Goal: Task Accomplishment & Management: Manage account settings

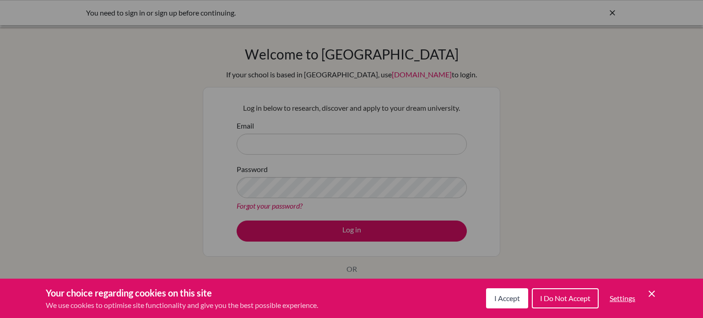
click at [512, 297] on span "I Accept" at bounding box center [507, 298] width 26 height 9
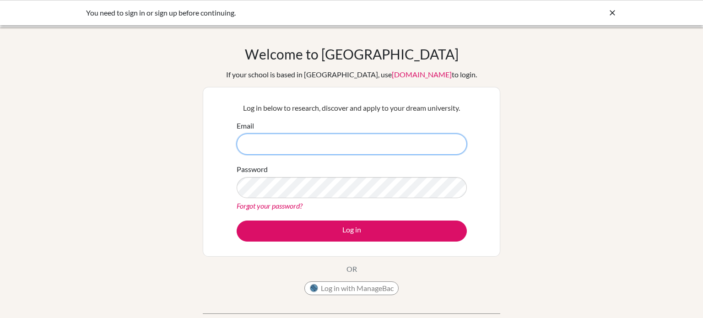
click at [291, 140] on input "Email" at bounding box center [352, 144] width 230 height 21
click at [273, 205] on link "Forgot your password?" at bounding box center [270, 205] width 66 height 9
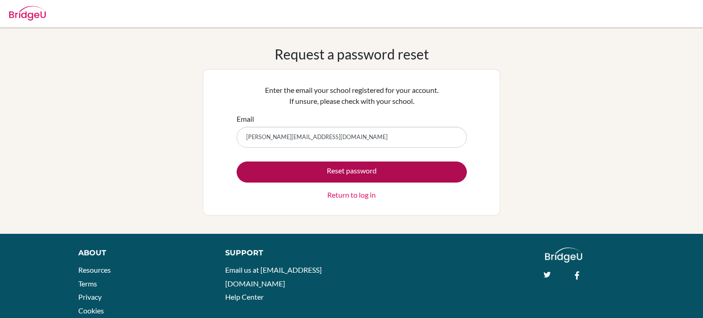
type input "[PERSON_NAME][EMAIL_ADDRESS][DOMAIN_NAME]"
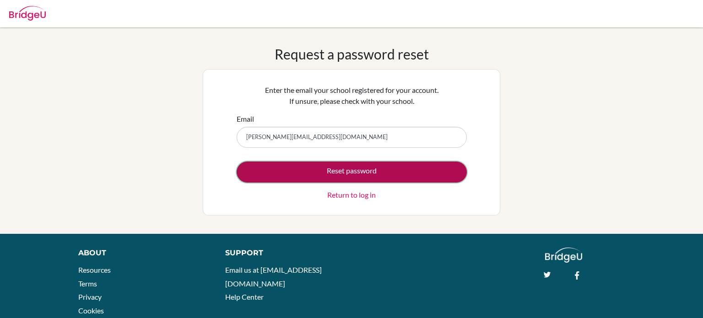
click at [315, 170] on button "Reset password" at bounding box center [352, 172] width 230 height 21
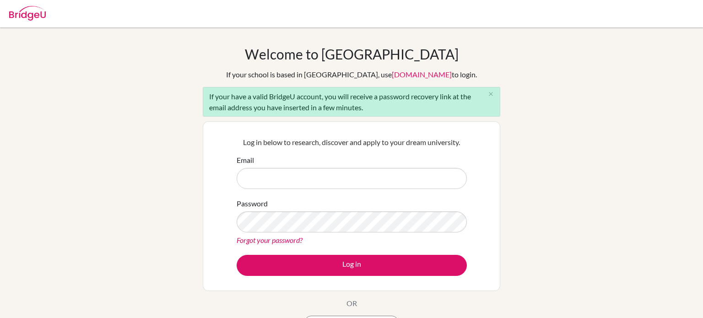
click at [320, 174] on input "Email" at bounding box center [352, 178] width 230 height 21
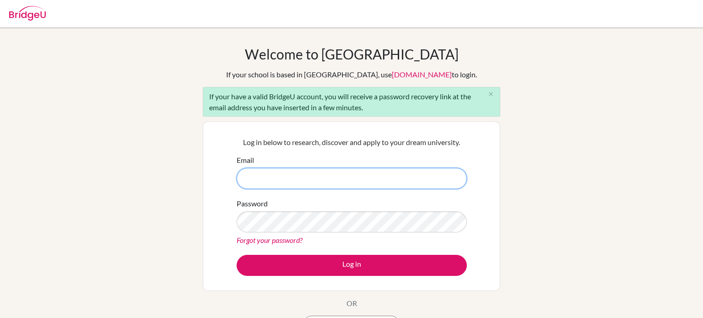
click at [256, 177] on input "Email" at bounding box center [352, 178] width 230 height 21
type input "[PERSON_NAME][EMAIL_ADDRESS][DOMAIN_NAME]"
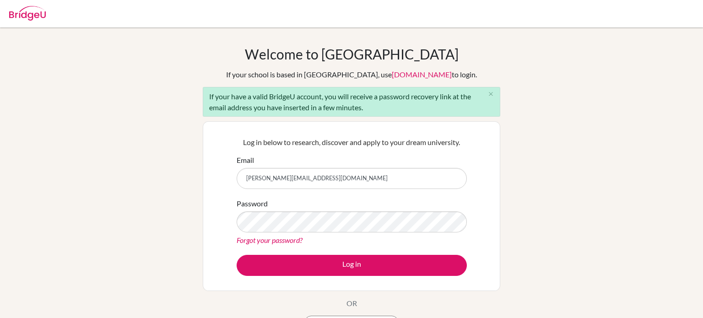
click at [293, 241] on link "Forgot your password?" at bounding box center [270, 240] width 66 height 9
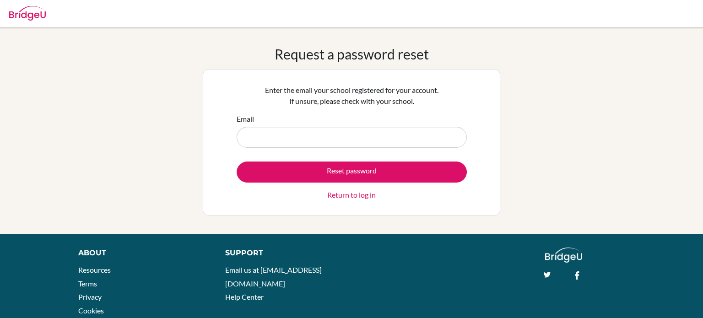
click at [346, 147] on form "Email Reset password Return to log in" at bounding box center [352, 157] width 230 height 87
click at [352, 138] on input "Email" at bounding box center [352, 137] width 230 height 21
click at [304, 131] on input "Email" at bounding box center [352, 137] width 230 height 21
type input "[PERSON_NAME][EMAIL_ADDRESS][DOMAIN_NAME]"
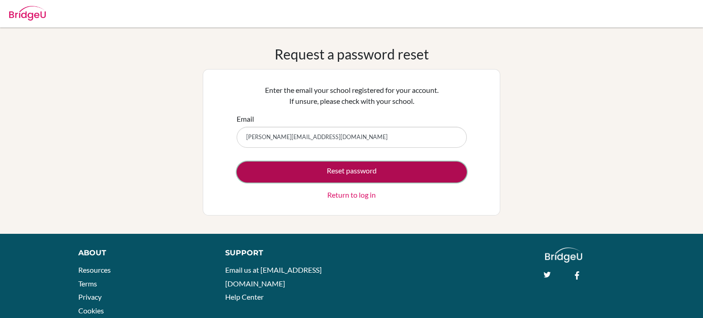
click at [331, 166] on button "Reset password" at bounding box center [352, 172] width 230 height 21
click at [352, 175] on button "Reset password" at bounding box center [352, 172] width 230 height 21
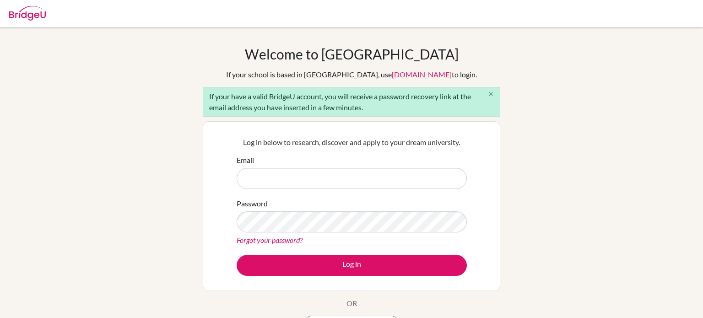
click at [494, 93] on icon "close" at bounding box center [491, 94] width 7 height 7
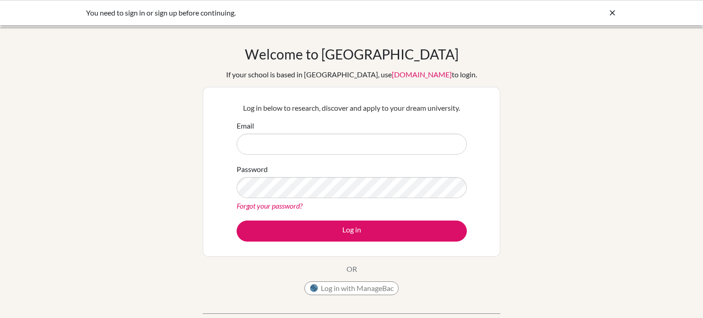
click at [206, 8] on div "You need to sign in or sign up before continuing." at bounding box center [283, 12] width 394 height 11
click at [611, 16] on icon at bounding box center [612, 12] width 9 height 9
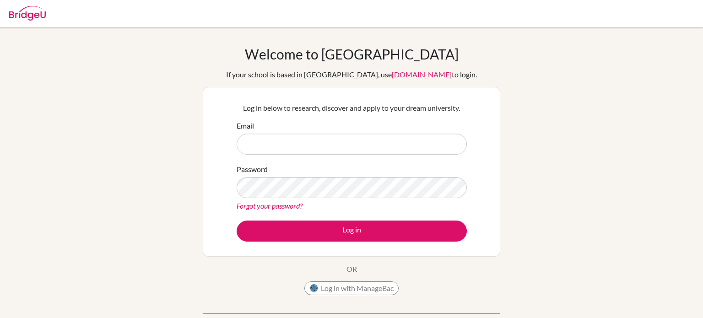
click at [148, 18] on div at bounding box center [352, 13] width 694 height 27
click at [385, 140] on input "Email" at bounding box center [352, 144] width 230 height 21
type input "[PERSON_NAME][EMAIL_ADDRESS][DOMAIN_NAME]"
click at [279, 207] on link "Forgot your password?" at bounding box center [270, 205] width 66 height 9
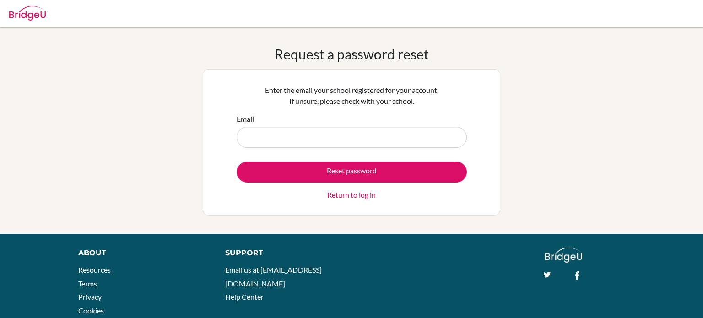
click at [453, 127] on input "Email" at bounding box center [352, 137] width 230 height 21
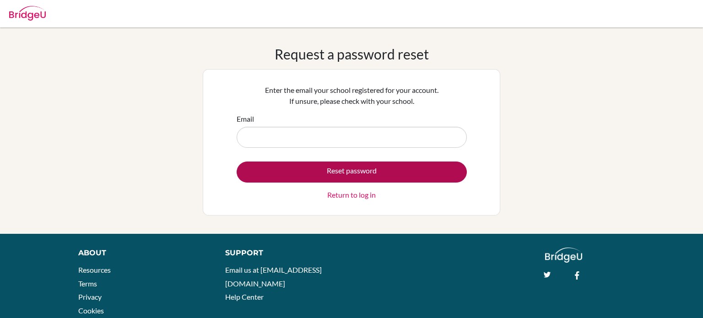
type input "lora.malik@summitschool.ae"
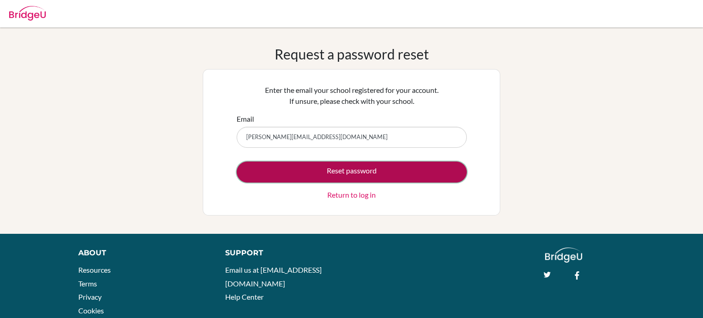
click at [365, 172] on button "Reset password" at bounding box center [352, 172] width 230 height 21
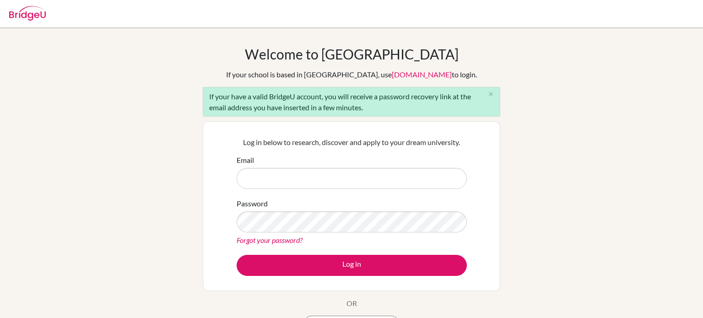
click at [259, 243] on link "Forgot your password?" at bounding box center [270, 240] width 66 height 9
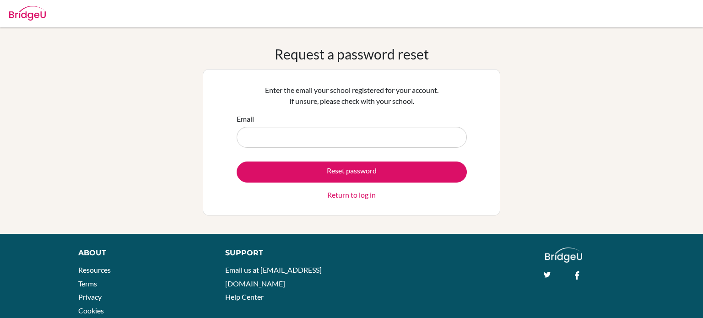
click at [311, 142] on input "Email" at bounding box center [352, 137] width 230 height 21
type input "[PERSON_NAME][EMAIL_ADDRESS][DOMAIN_NAME]"
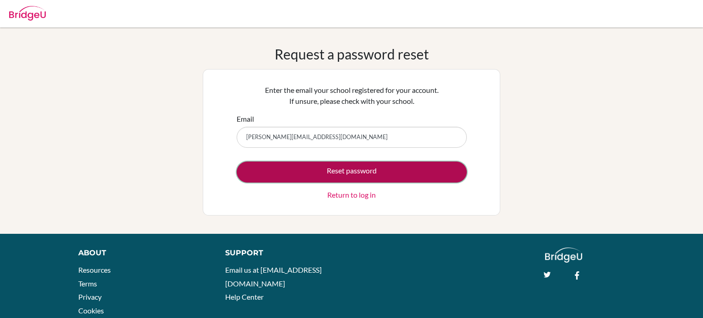
click at [386, 171] on button "Reset password" at bounding box center [352, 172] width 230 height 21
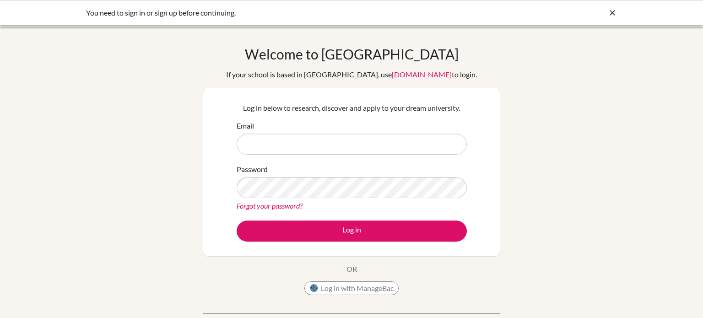
click at [121, 9] on div "You need to sign in or sign up before continuing." at bounding box center [283, 12] width 394 height 11
click at [614, 9] on icon at bounding box center [612, 12] width 9 height 9
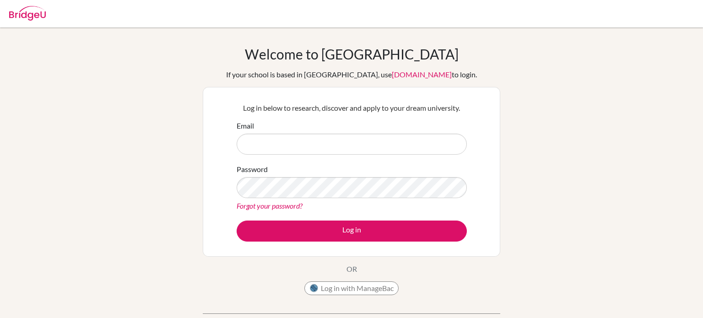
click at [279, 209] on link "Forgot your password?" at bounding box center [270, 205] width 66 height 9
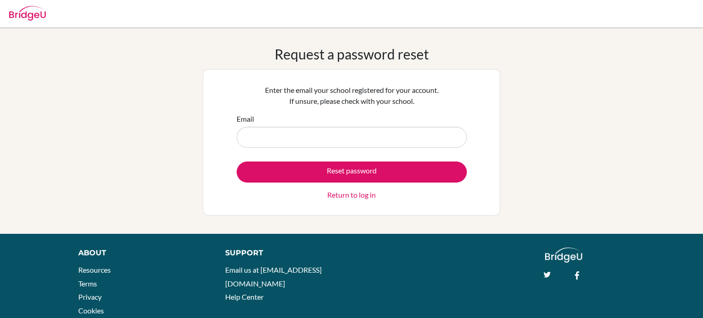
click at [299, 130] on input "Email" at bounding box center [352, 137] width 230 height 21
type input "[PERSON_NAME][EMAIL_ADDRESS][DOMAIN_NAME]"
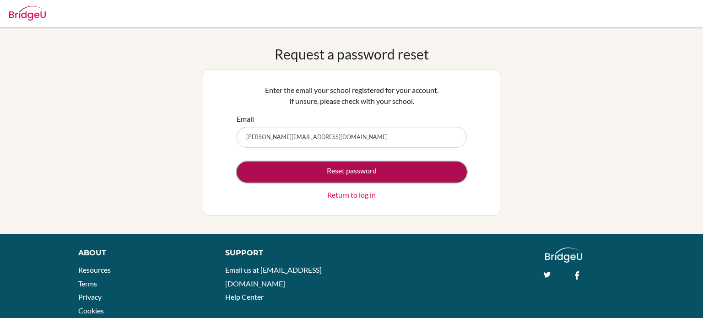
click at [306, 170] on button "Reset password" at bounding box center [352, 172] width 230 height 21
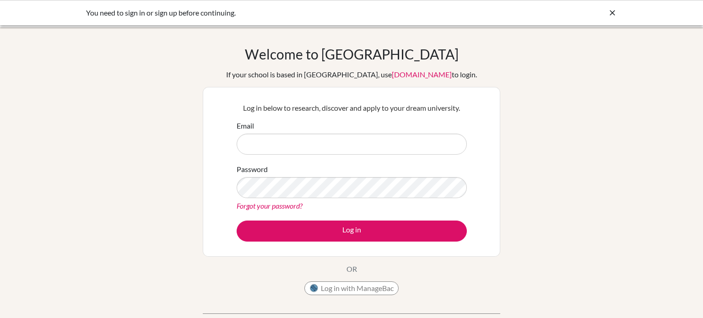
click at [281, 204] on link "Forgot your password?" at bounding box center [270, 205] width 66 height 9
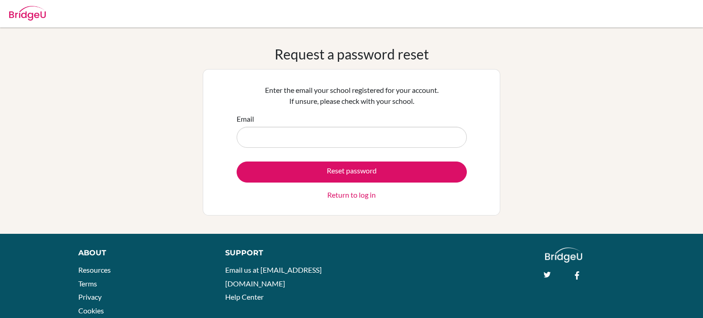
click at [321, 132] on input "Email" at bounding box center [352, 137] width 230 height 21
type input "[PERSON_NAME][EMAIL_ADDRESS][DOMAIN_NAME]"
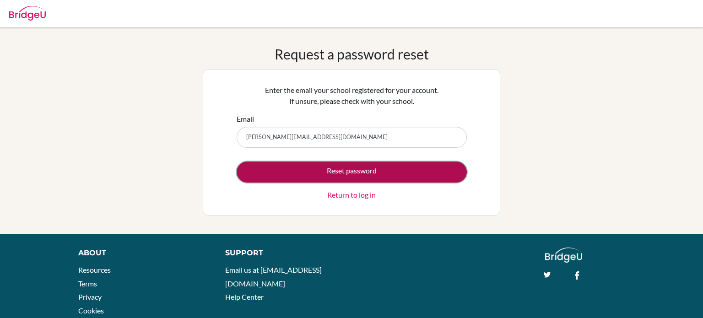
click at [338, 171] on button "Reset password" at bounding box center [352, 172] width 230 height 21
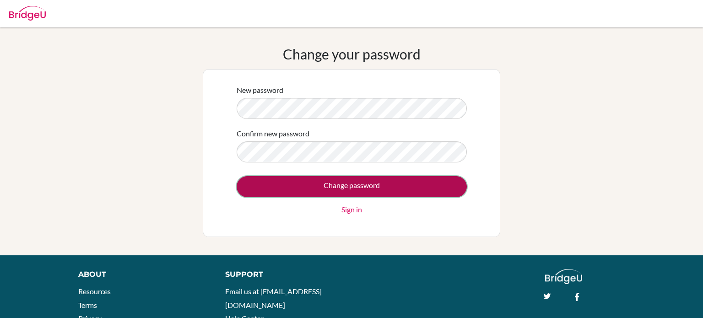
click at [304, 187] on input "Change password" at bounding box center [352, 186] width 230 height 21
click at [293, 184] on input "Change password" at bounding box center [352, 186] width 230 height 21
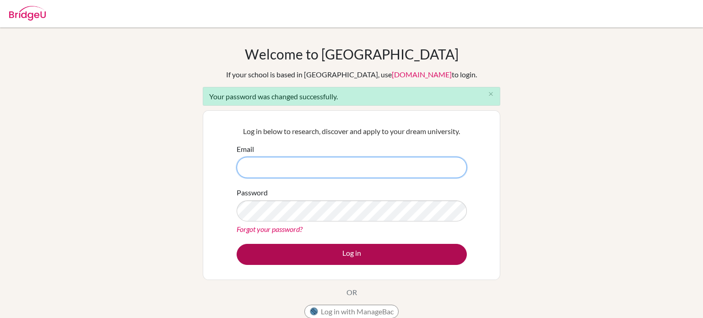
type input "lora.malik@summitschool.ae"
click at [371, 253] on button "Log in" at bounding box center [352, 254] width 230 height 21
